Goal: Task Accomplishment & Management: Manage account settings

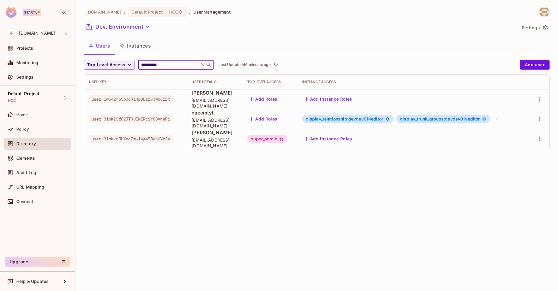
click at [167, 68] on input "**********" at bounding box center [168, 65] width 57 height 6
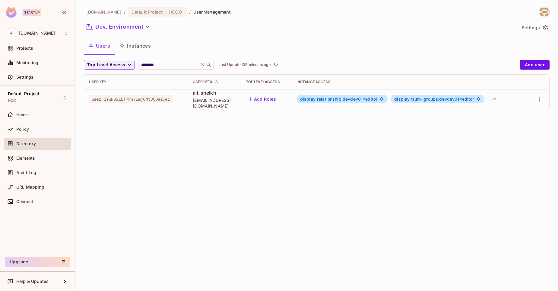
click at [135, 102] on span "user_2swNBwLBT9Pn71mj8NtOQDeacei" at bounding box center [131, 99] width 84 height 8
copy span "user_2swNBwLBT9Pn71mj8NtOQDeacei"
click at [164, 67] on input "********" at bounding box center [168, 65] width 57 height 6
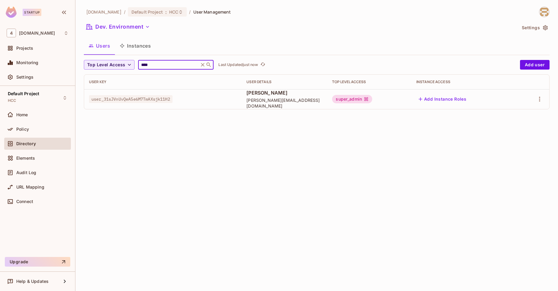
type input "****"
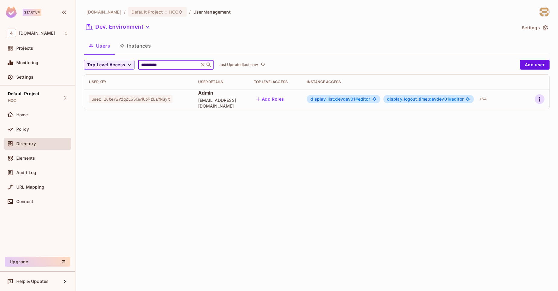
type input "**********"
click at [540, 101] on icon "button" at bounding box center [539, 99] width 7 height 7
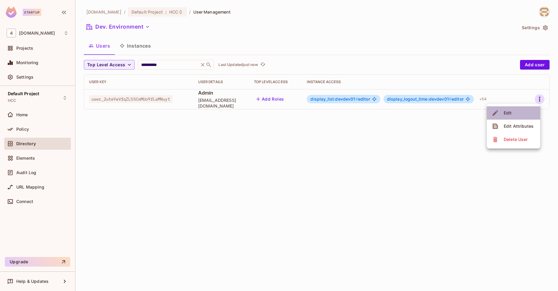
click at [524, 107] on li "Edit" at bounding box center [513, 112] width 53 height 13
click at [540, 97] on icon "button" at bounding box center [539, 99] width 1 height 5
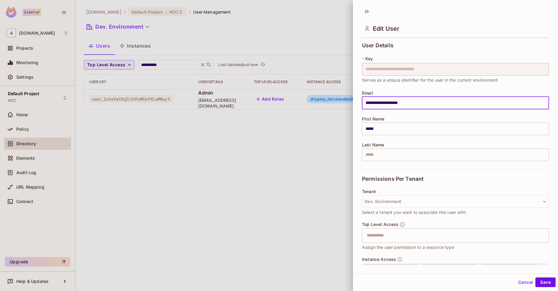
scroll to position [27, 0]
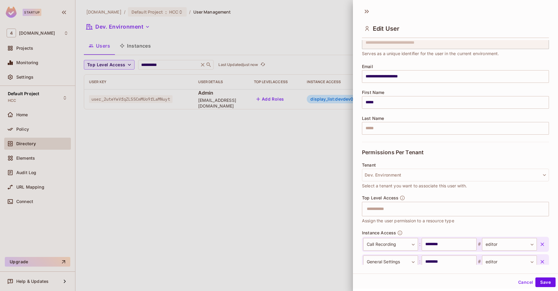
click at [537, 240] on button "button" at bounding box center [542, 244] width 11 height 11
click at [537, 257] on button "button" at bounding box center [542, 262] width 11 height 11
click at [537, 274] on button "button" at bounding box center [542, 279] width 11 height 11
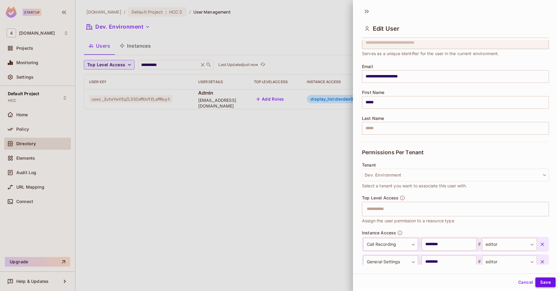
click at [547, 284] on button "Save" at bounding box center [545, 283] width 20 height 10
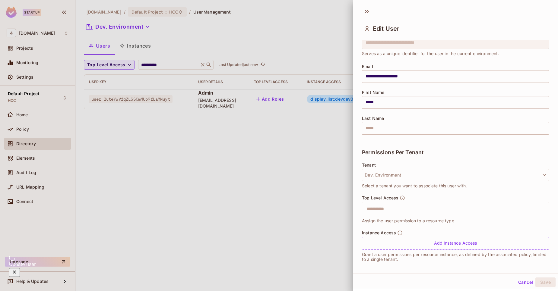
scroll to position [30, 0]
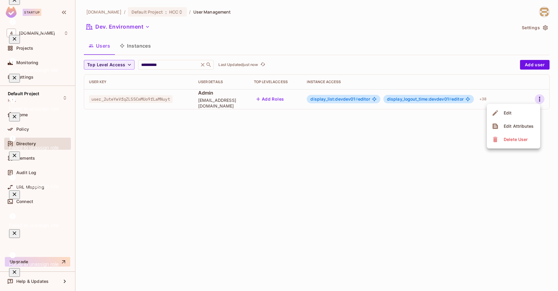
click at [375, 188] on div at bounding box center [279, 145] width 558 height 291
click at [539, 99] on icon "button" at bounding box center [539, 99] width 7 height 7
click at [513, 113] on span "Edit" at bounding box center [508, 113] width 12 height 10
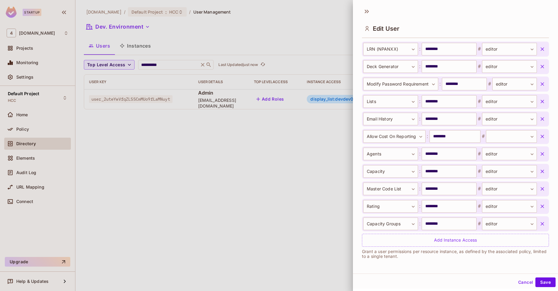
scroll to position [1, 0]
click at [539, 224] on icon "button" at bounding box center [542, 223] width 6 height 6
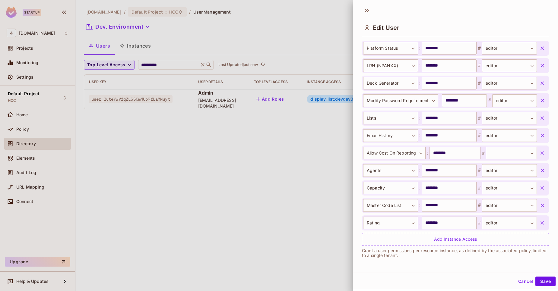
scroll to position [712, 0]
click at [539, 224] on icon "button" at bounding box center [542, 223] width 6 height 6
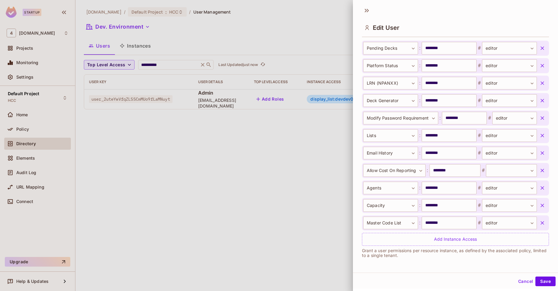
scroll to position [694, 0]
click at [539, 224] on icon "button" at bounding box center [542, 223] width 6 height 6
click at [539, 209] on icon "button" at bounding box center [542, 206] width 6 height 6
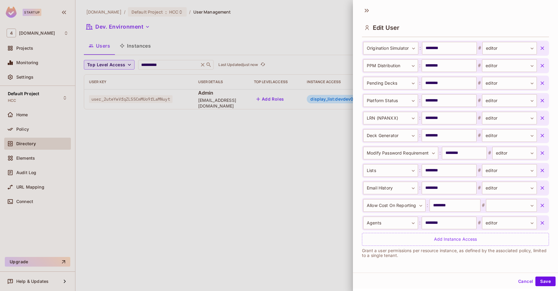
click at [539, 224] on icon "button" at bounding box center [542, 223] width 6 height 6
click at [539, 209] on icon "button" at bounding box center [542, 206] width 6 height 6
click at [539, 191] on icon "button" at bounding box center [542, 188] width 6 height 6
click at [539, 174] on icon "button" at bounding box center [542, 171] width 6 height 6
click at [539, 156] on icon "button" at bounding box center [542, 153] width 6 height 6
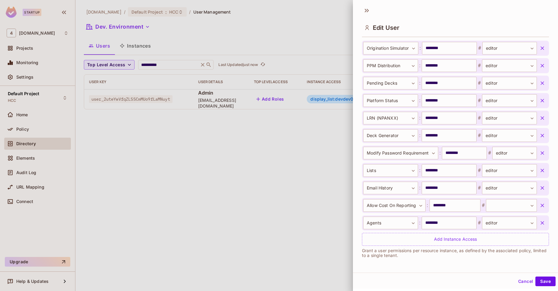
click at [539, 139] on icon "button" at bounding box center [542, 136] width 6 height 6
click at [539, 121] on icon "button" at bounding box center [542, 118] width 6 height 6
click at [539, 104] on icon "button" at bounding box center [542, 101] width 6 height 6
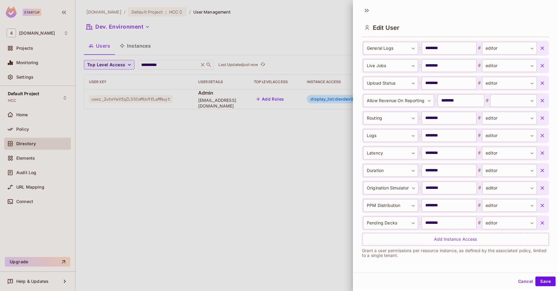
click at [539, 224] on icon "button" at bounding box center [542, 223] width 6 height 6
click at [539, 209] on icon "button" at bounding box center [542, 206] width 6 height 6
click at [539, 191] on icon "button" at bounding box center [542, 188] width 6 height 6
click at [539, 174] on icon "button" at bounding box center [542, 171] width 6 height 6
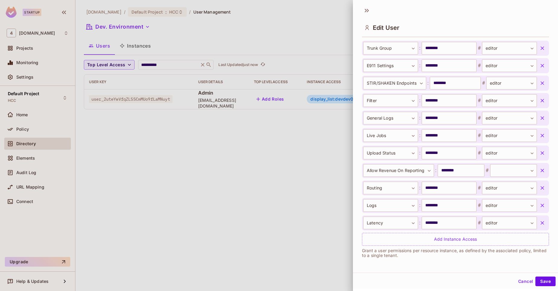
click at [539, 224] on icon "button" at bounding box center [542, 223] width 6 height 6
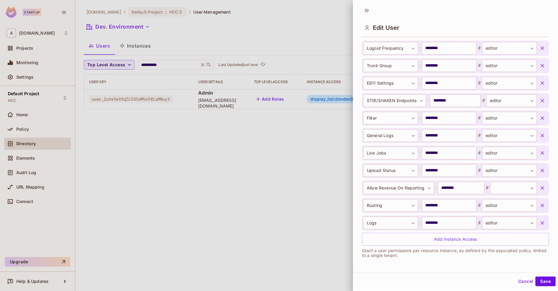
click at [539, 224] on icon "button" at bounding box center [542, 223] width 6 height 6
click at [539, 209] on icon "button" at bounding box center [542, 206] width 6 height 6
click at [539, 191] on icon "button" at bounding box center [542, 188] width 6 height 6
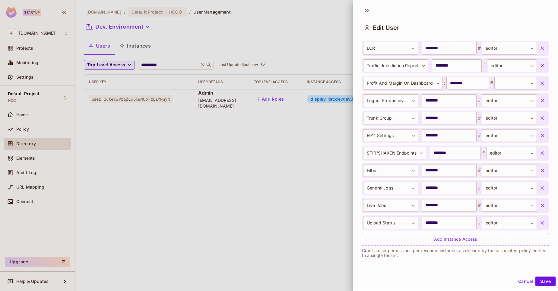
click at [539, 224] on icon "button" at bounding box center [542, 223] width 6 height 6
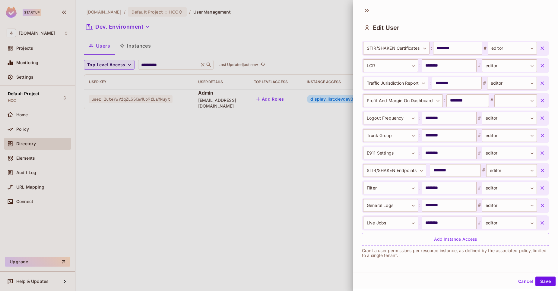
scroll to position [362, 0]
click at [539, 224] on icon "button" at bounding box center [542, 223] width 6 height 6
click at [539, 209] on icon "button" at bounding box center [542, 206] width 6 height 6
click at [539, 191] on icon "button" at bounding box center [542, 188] width 6 height 6
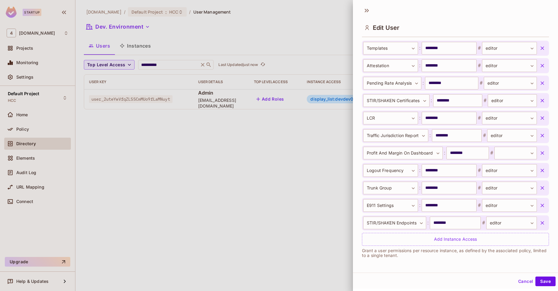
click at [539, 224] on icon "button" at bounding box center [542, 223] width 6 height 6
click at [539, 209] on icon "button" at bounding box center [542, 206] width 6 height 6
click at [539, 191] on icon "button" at bounding box center [542, 188] width 6 height 6
click at [539, 174] on icon "button" at bounding box center [542, 171] width 6 height 6
click at [539, 156] on icon "button" at bounding box center [542, 153] width 6 height 6
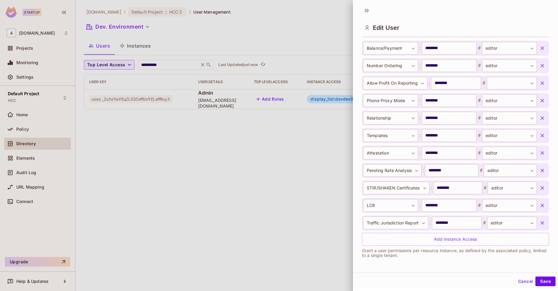
click at [539, 224] on icon "button" at bounding box center [542, 223] width 6 height 6
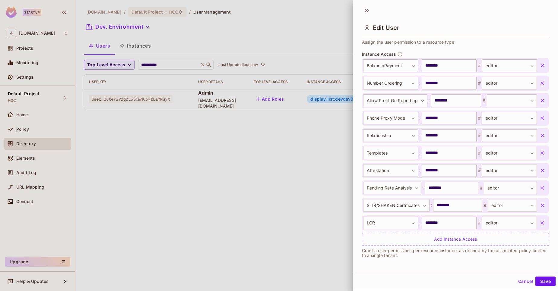
click at [539, 224] on icon "button" at bounding box center [542, 223] width 6 height 6
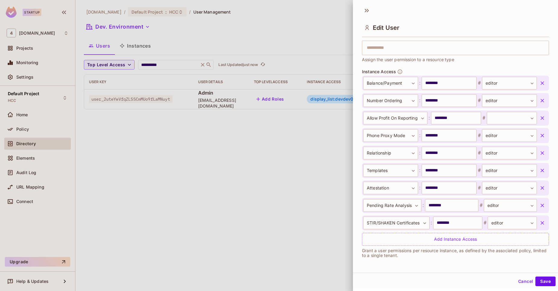
click at [539, 224] on icon "button" at bounding box center [542, 223] width 6 height 6
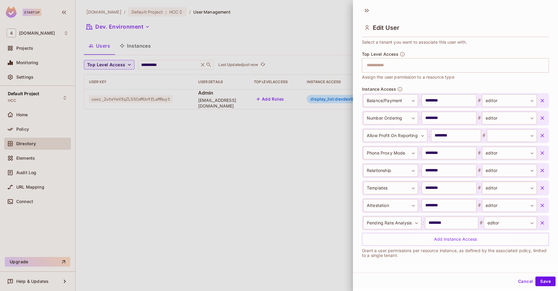
click at [539, 224] on icon "button" at bounding box center [542, 223] width 6 height 6
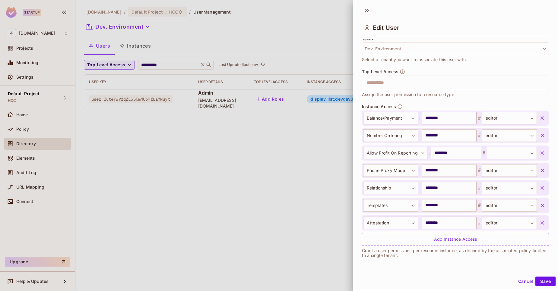
click at [539, 224] on icon "button" at bounding box center [542, 223] width 6 height 6
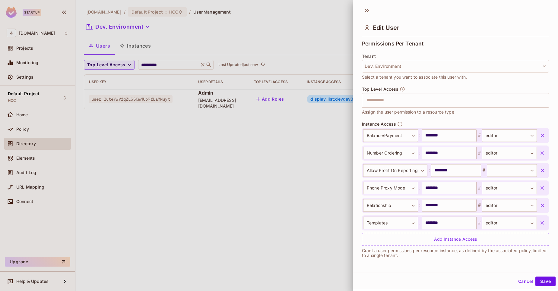
click at [539, 224] on icon "button" at bounding box center [542, 223] width 6 height 6
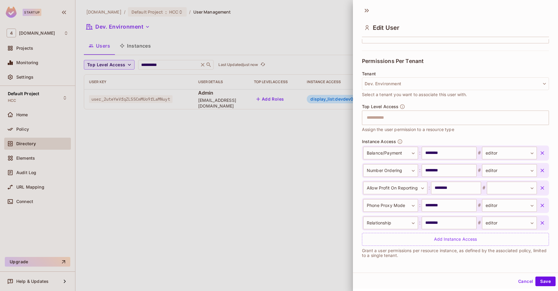
click at [539, 224] on icon "button" at bounding box center [542, 223] width 6 height 6
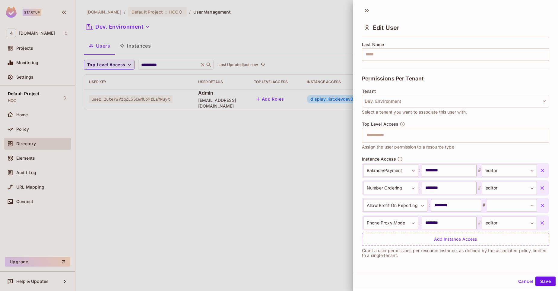
click at [539, 224] on icon "button" at bounding box center [542, 223] width 6 height 6
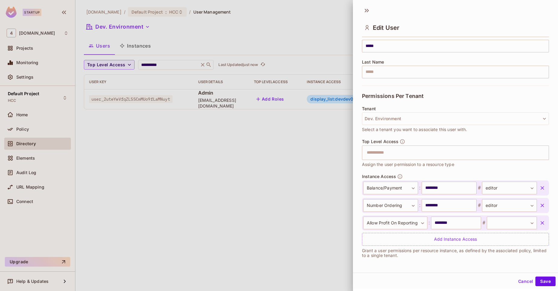
click at [539, 224] on icon "button" at bounding box center [542, 223] width 6 height 6
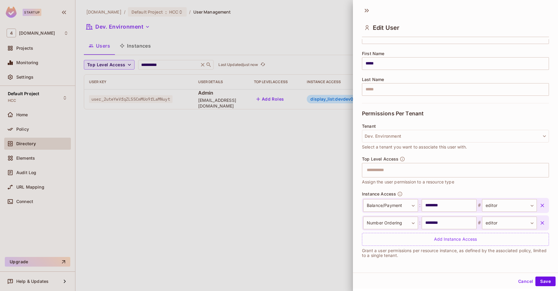
click at [539, 224] on icon "button" at bounding box center [542, 223] width 6 height 6
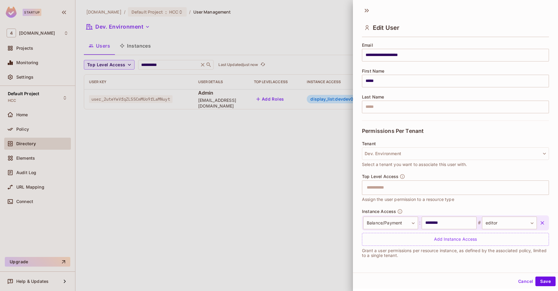
click at [539, 224] on icon "button" at bounding box center [542, 223] width 6 height 6
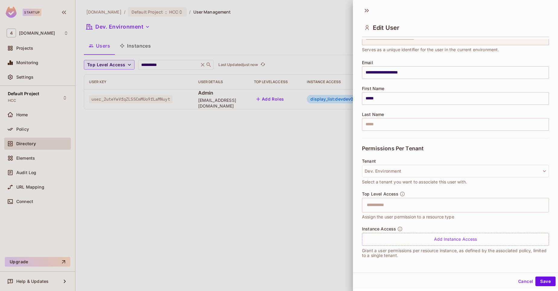
scroll to position [30, 0]
click at [393, 207] on input "text" at bounding box center [450, 205] width 174 height 12
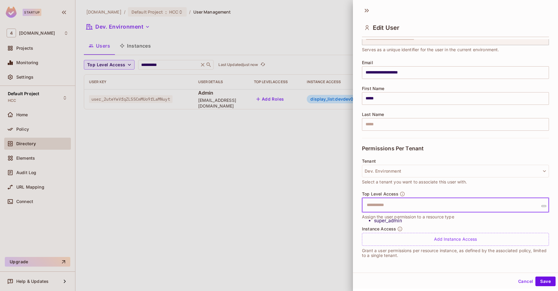
click at [387, 219] on li "super_admin" at bounding box center [457, 220] width 166 height 7
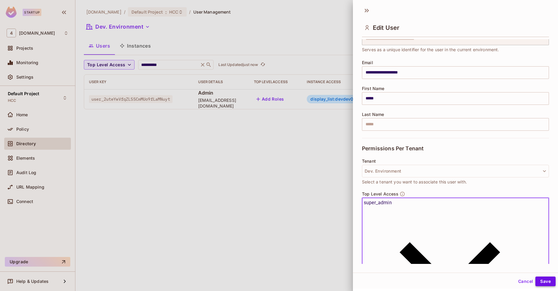
click at [544, 278] on button "Save" at bounding box center [545, 282] width 20 height 10
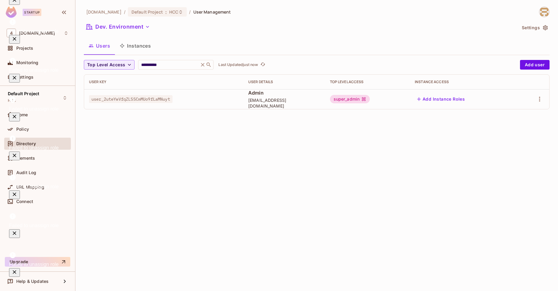
click at [173, 99] on span "user_2uteYwVfqZLSSCmMUo9fLaMNuyt" at bounding box center [131, 99] width 84 height 8
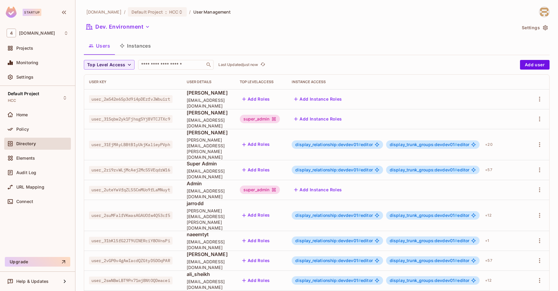
click at [161, 64] on input "text" at bounding box center [171, 65] width 63 height 6
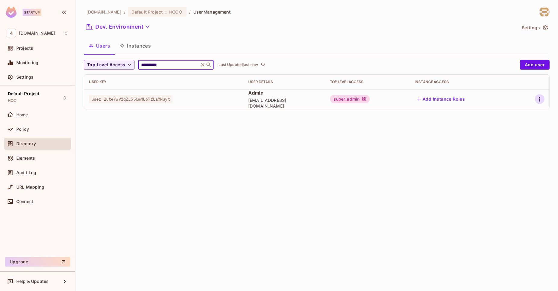
type input "**********"
click at [539, 103] on button "button" at bounding box center [540, 99] width 10 height 10
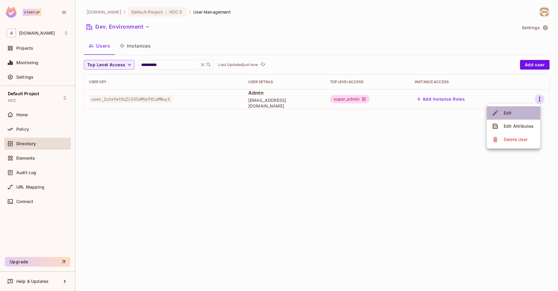
click at [517, 110] on li "Edit" at bounding box center [513, 112] width 53 height 13
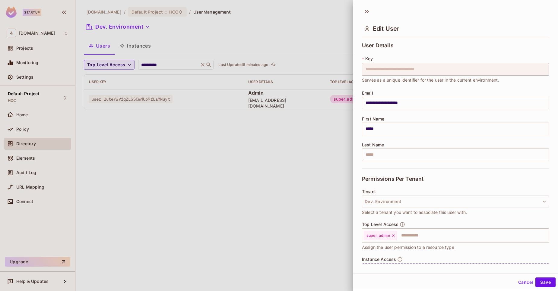
click at [218, 179] on div at bounding box center [279, 145] width 558 height 291
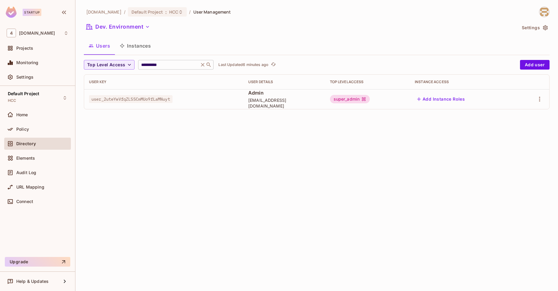
click at [205, 65] on icon at bounding box center [203, 65] width 4 height 4
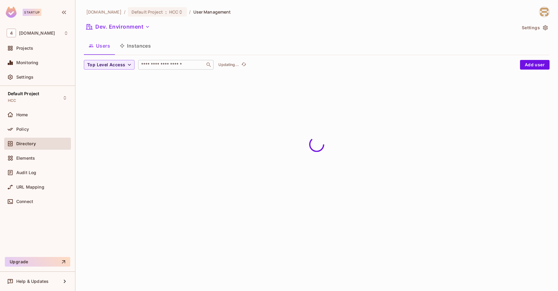
click at [179, 65] on input "text" at bounding box center [171, 65] width 63 height 6
paste input "**********"
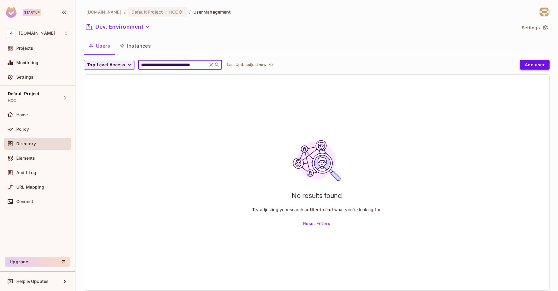
type input "**********"
click at [530, 65] on button "Add user" at bounding box center [535, 65] width 30 height 10
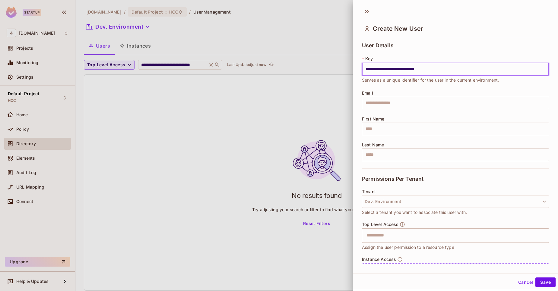
type input "**********"
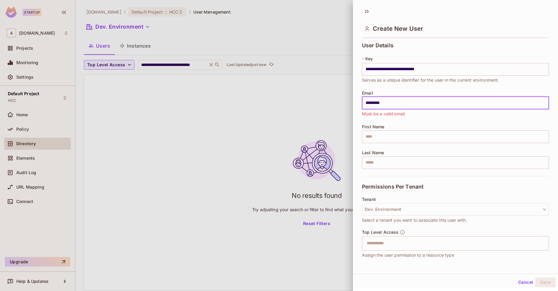
click at [394, 108] on input "*********" at bounding box center [455, 103] width 187 height 13
type input "**********"
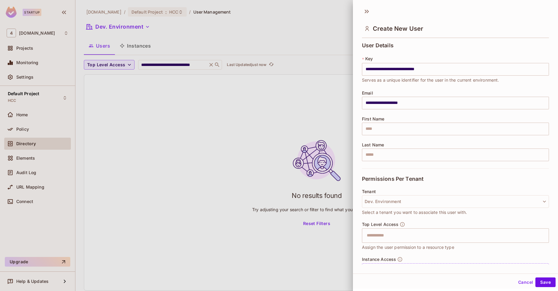
click at [394, 135] on div "**********" at bounding box center [455, 106] width 187 height 126
click at [385, 133] on input "text" at bounding box center [455, 129] width 187 height 13
type input "***"
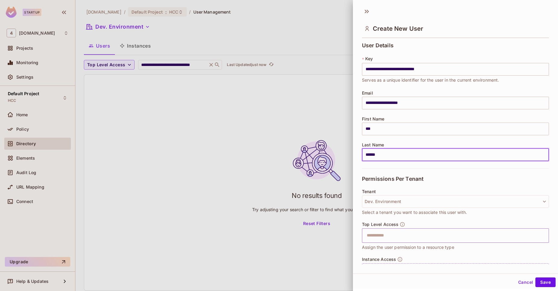
click at [385, 242] on div "​" at bounding box center [455, 236] width 187 height 14
type input "******"
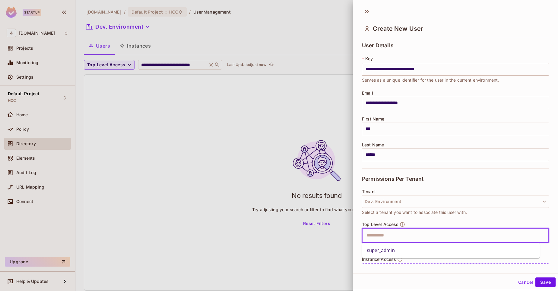
click at [390, 250] on li "super_admin" at bounding box center [451, 250] width 178 height 11
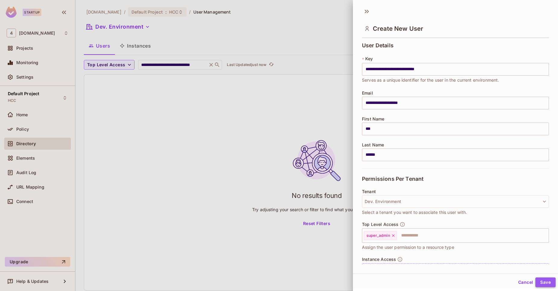
click at [539, 280] on button "Save" at bounding box center [545, 283] width 20 height 10
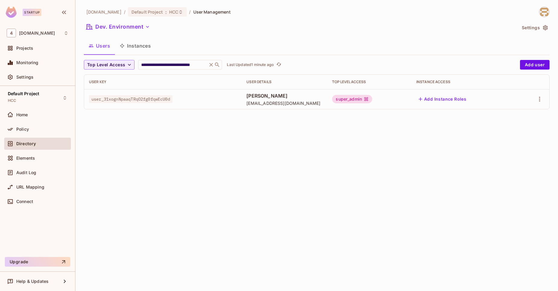
click at [135, 101] on span "user_31xognNpaaqTRqO2fg0fqwEcU0d" at bounding box center [131, 99] width 84 height 8
copy span "user_31xognNpaaqTRqO2fg0fqwEcU0d"
